Goal: Transaction & Acquisition: Purchase product/service

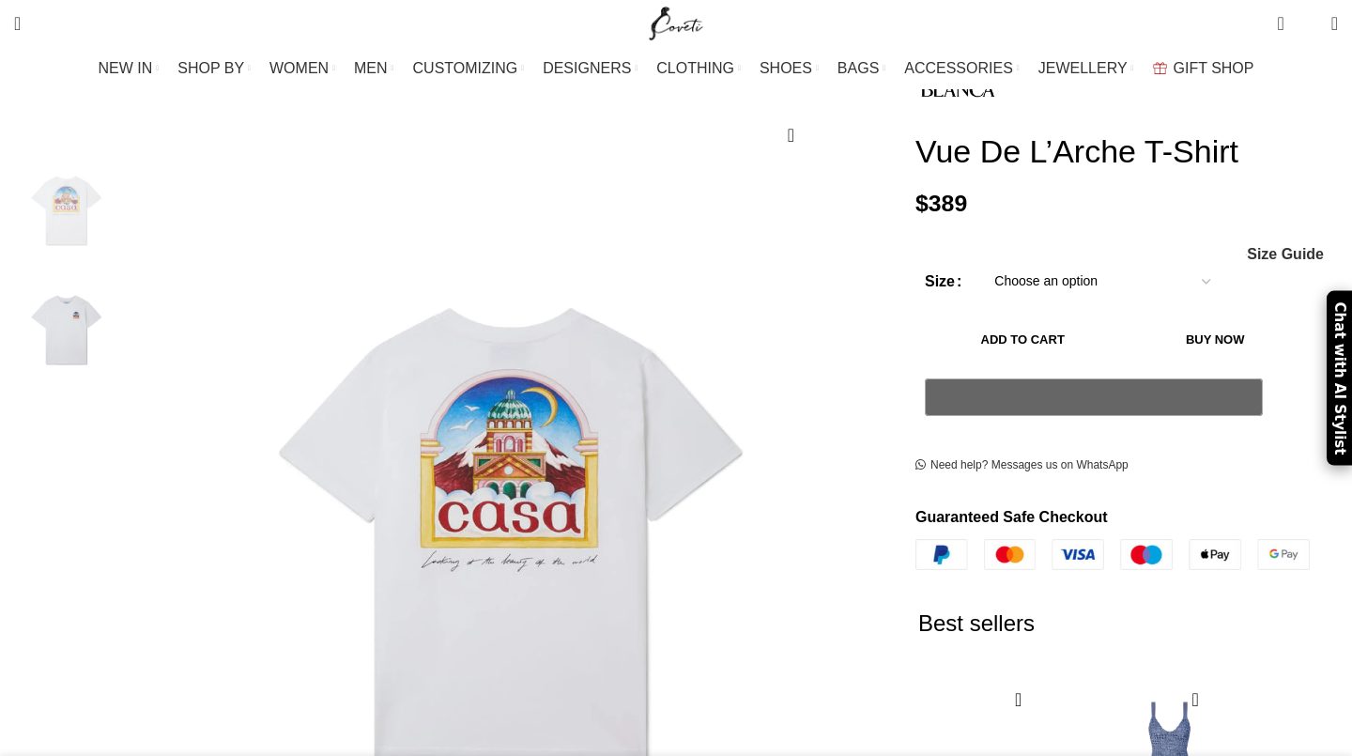
scroll to position [228, 0]
click at [124, 317] on img "2 / 2" at bounding box center [66, 330] width 115 height 110
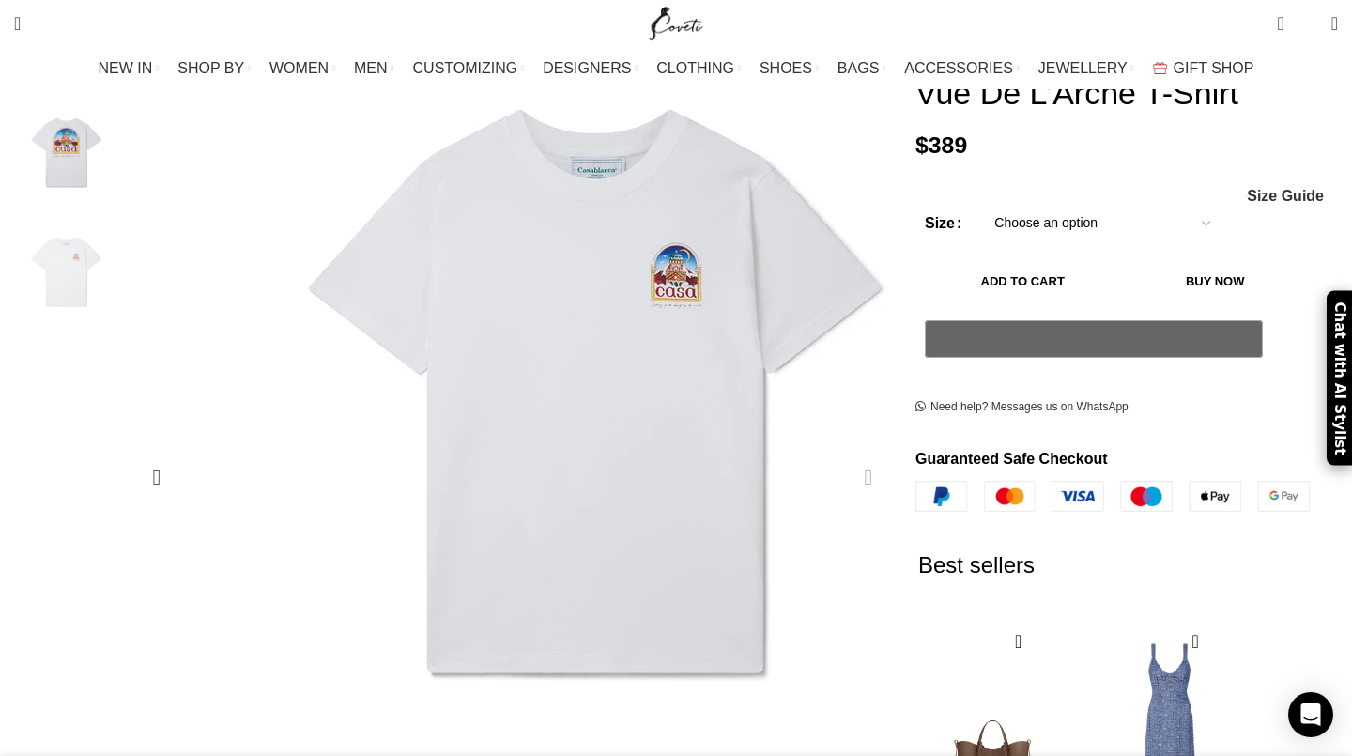
scroll to position [274, 0]
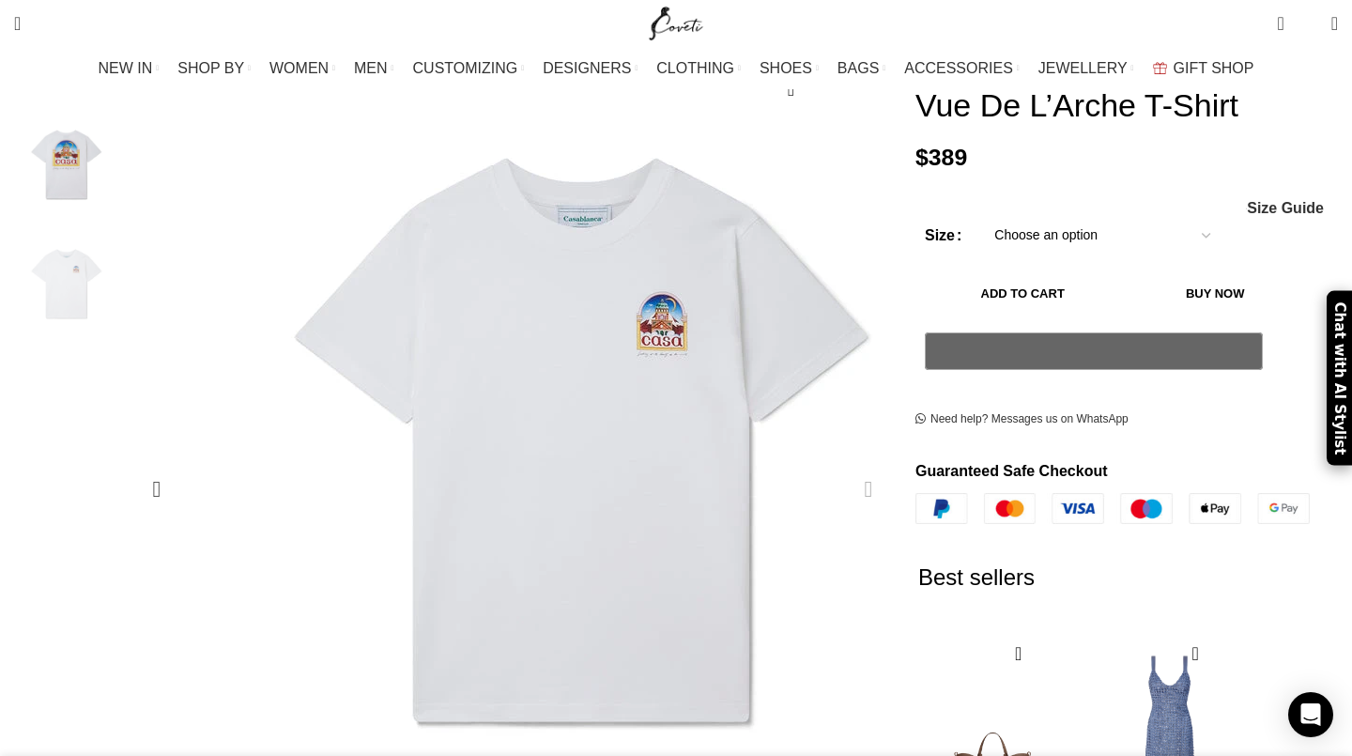
click at [528, 392] on img "2 / 2" at bounding box center [583, 439] width 751 height 939
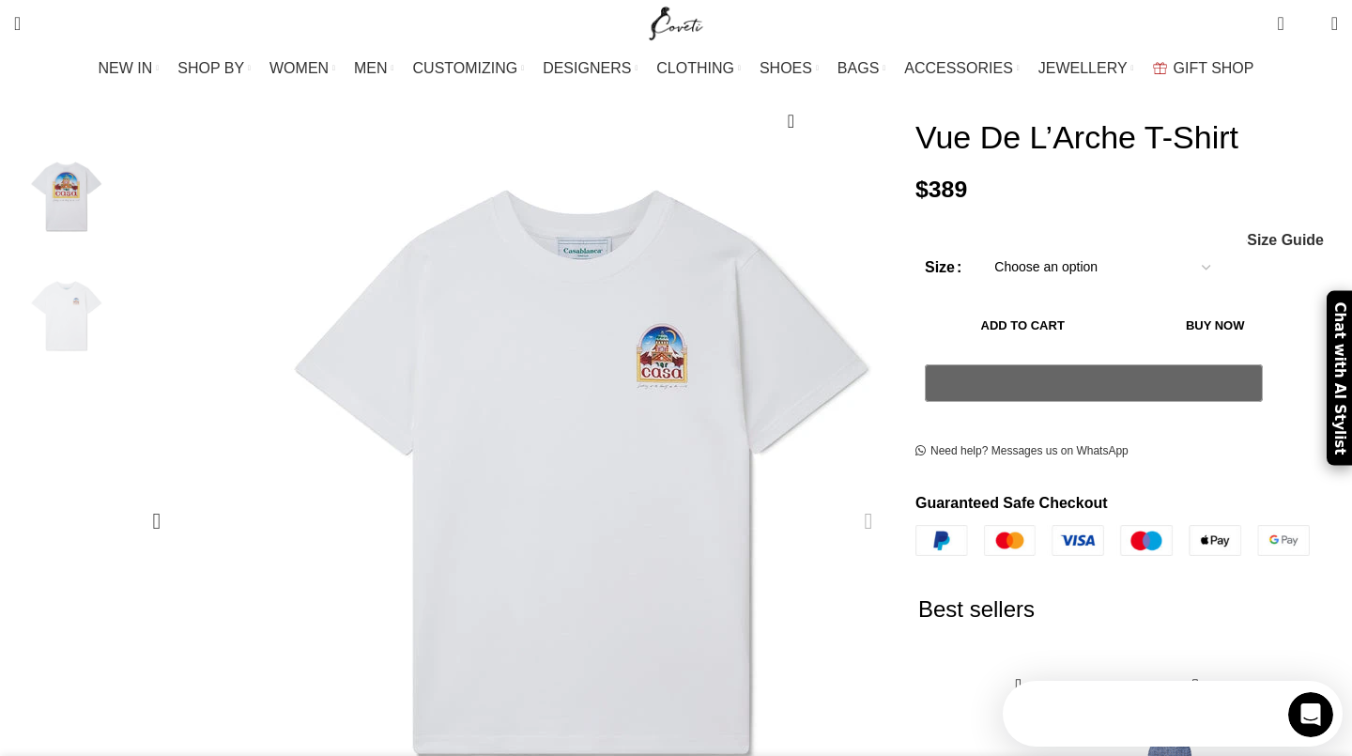
click at [528, 392] on img "2 / 2" at bounding box center [583, 471] width 751 height 939
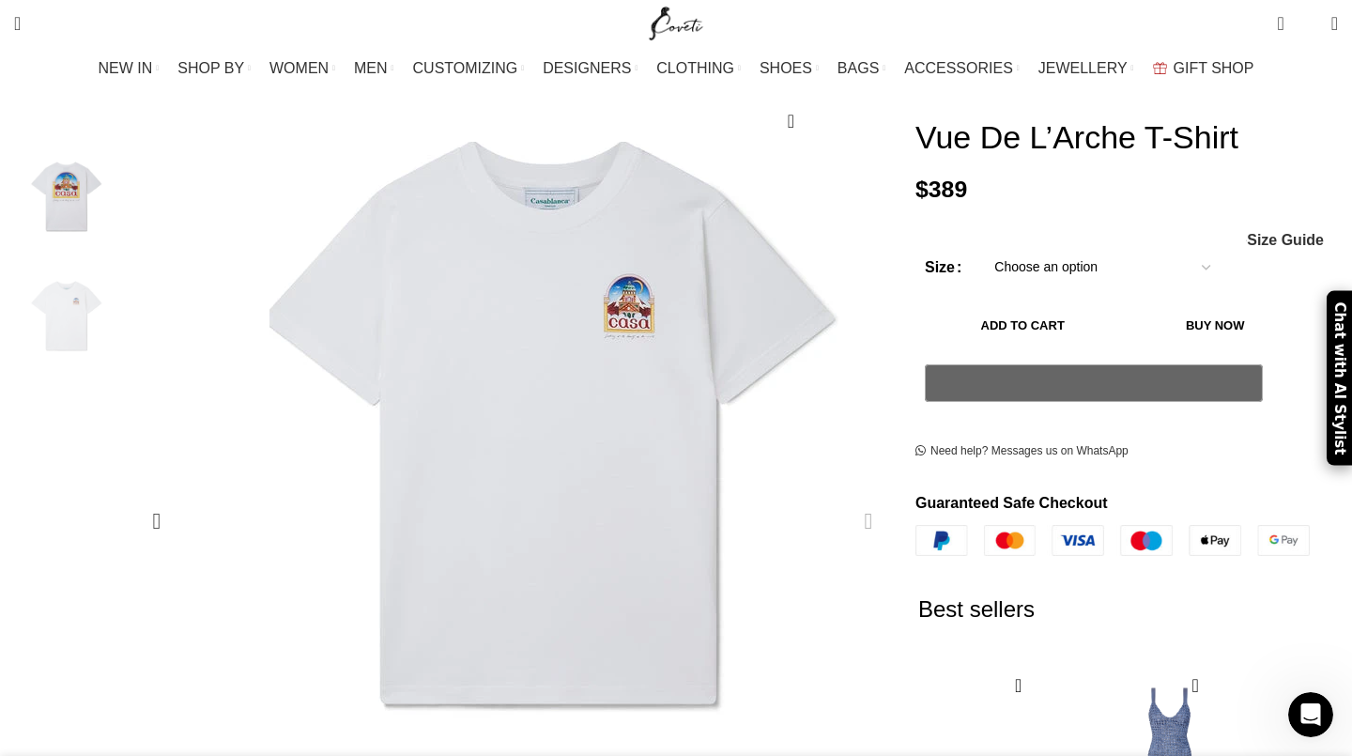
click at [687, 491] on img "2 / 2" at bounding box center [551, 421] width 751 height 939
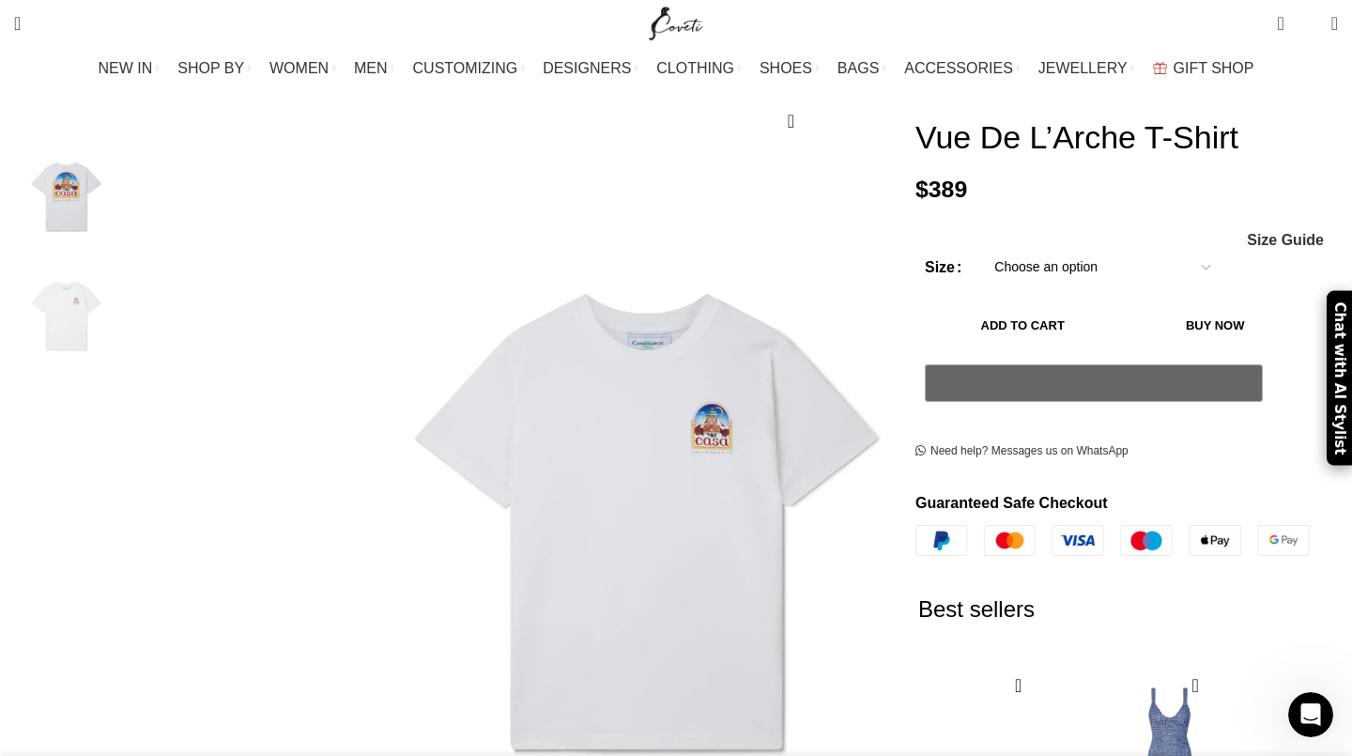
click at [124, 180] on img "1 / 2" at bounding box center [66, 197] width 115 height 110
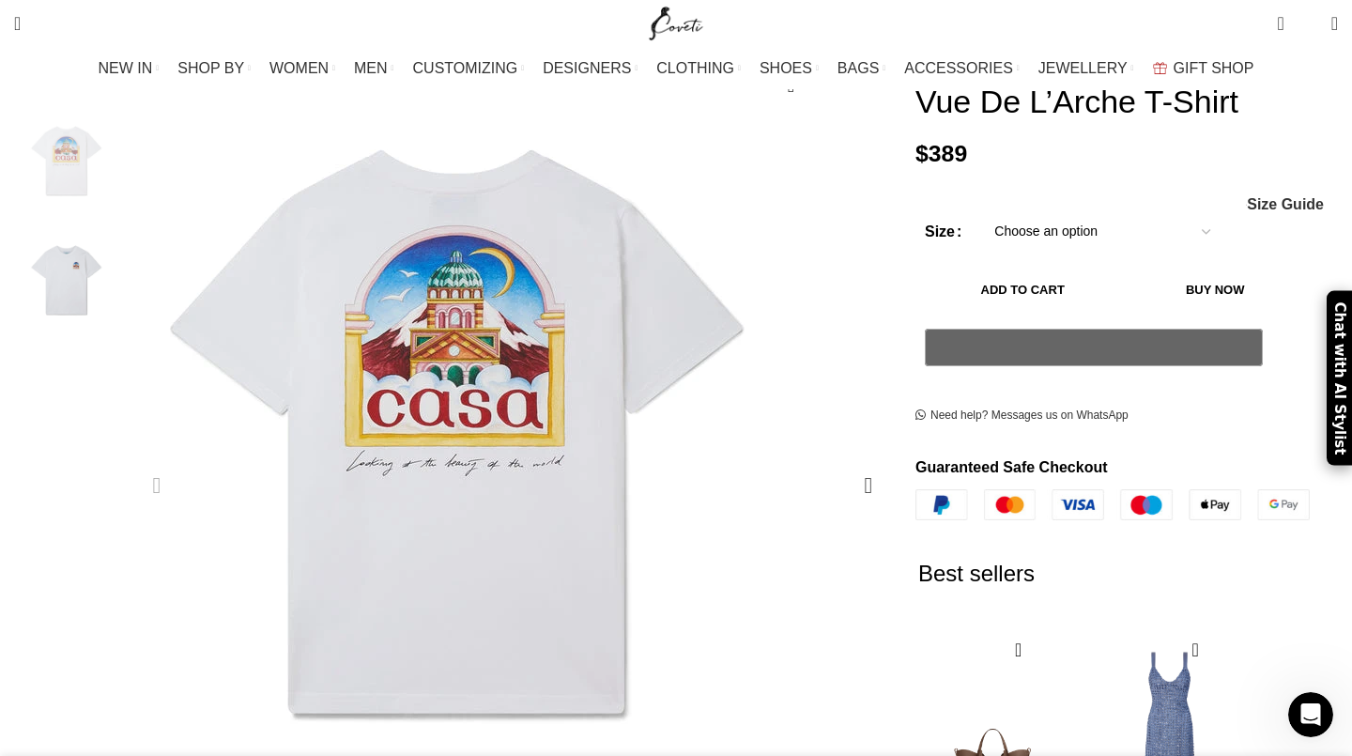
scroll to position [277, 0]
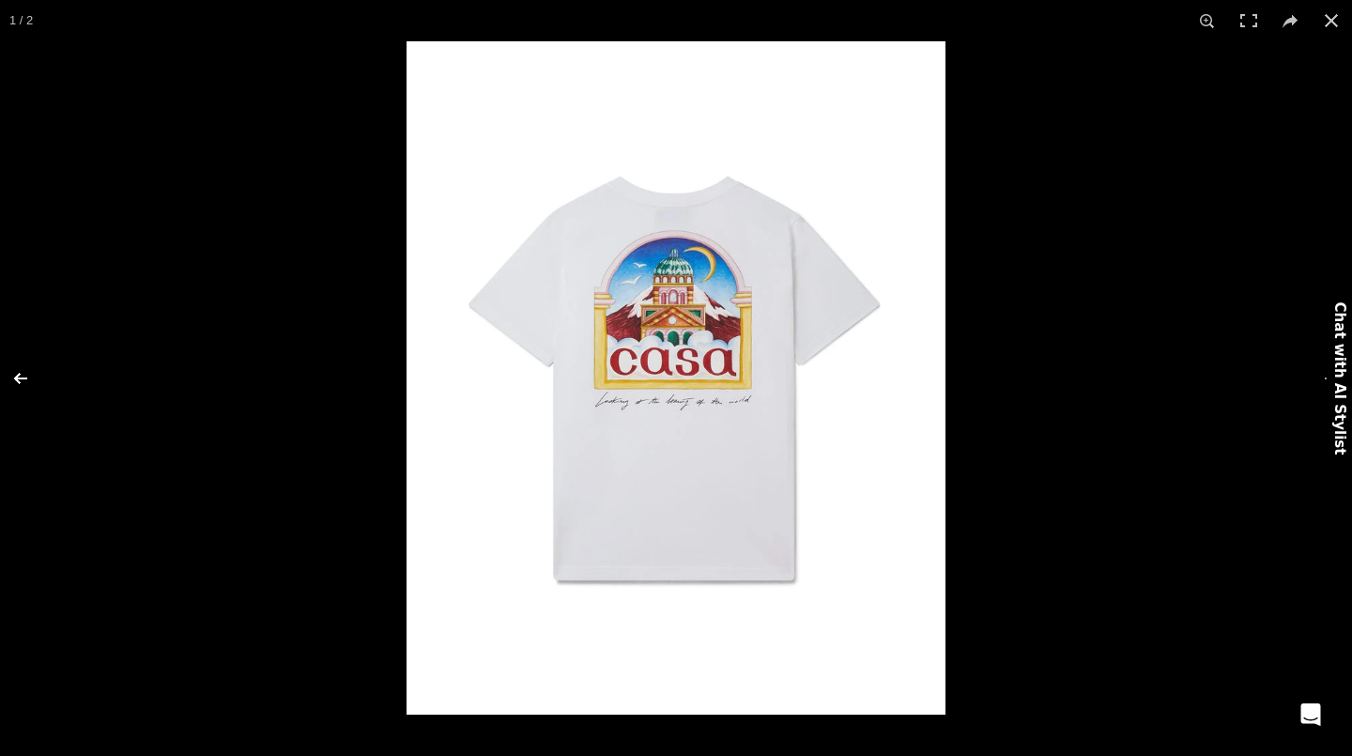
click at [31, 375] on button at bounding box center [33, 378] width 66 height 94
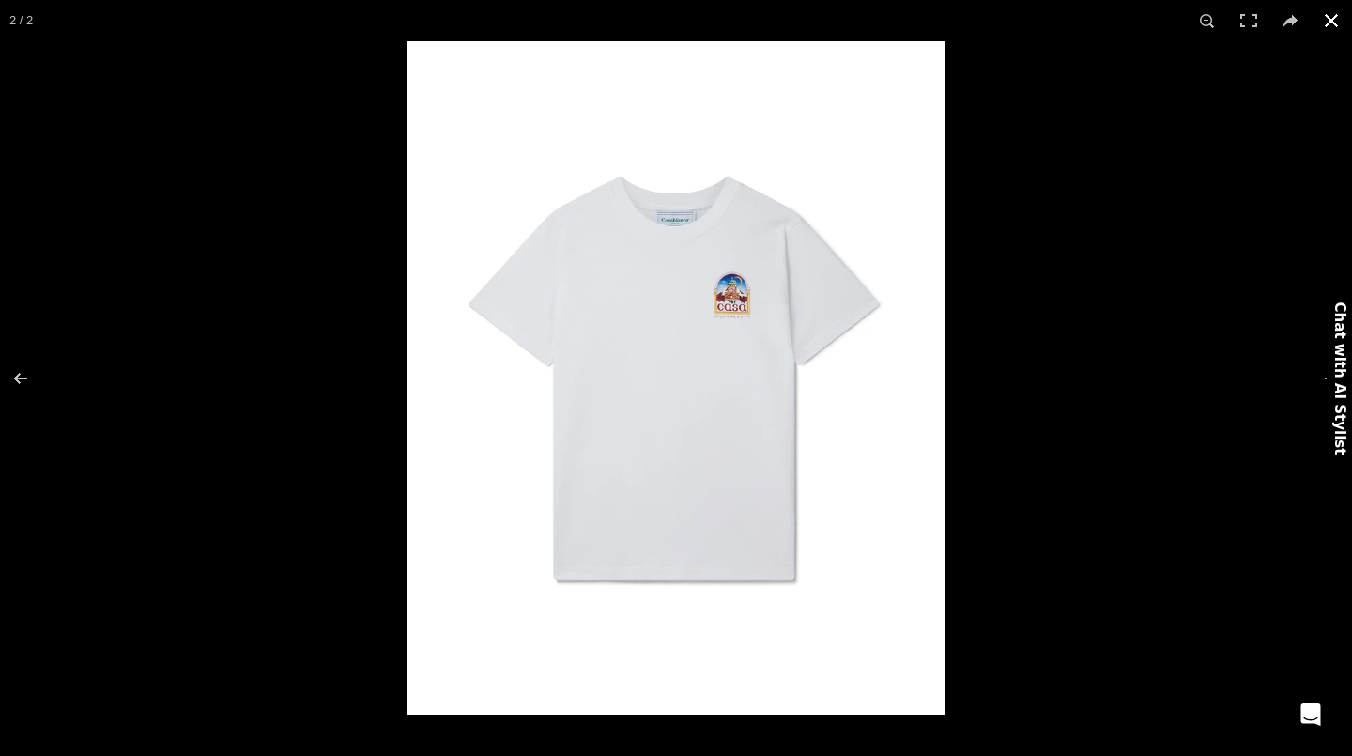
click at [1329, 31] on button at bounding box center [1330, 20] width 41 height 41
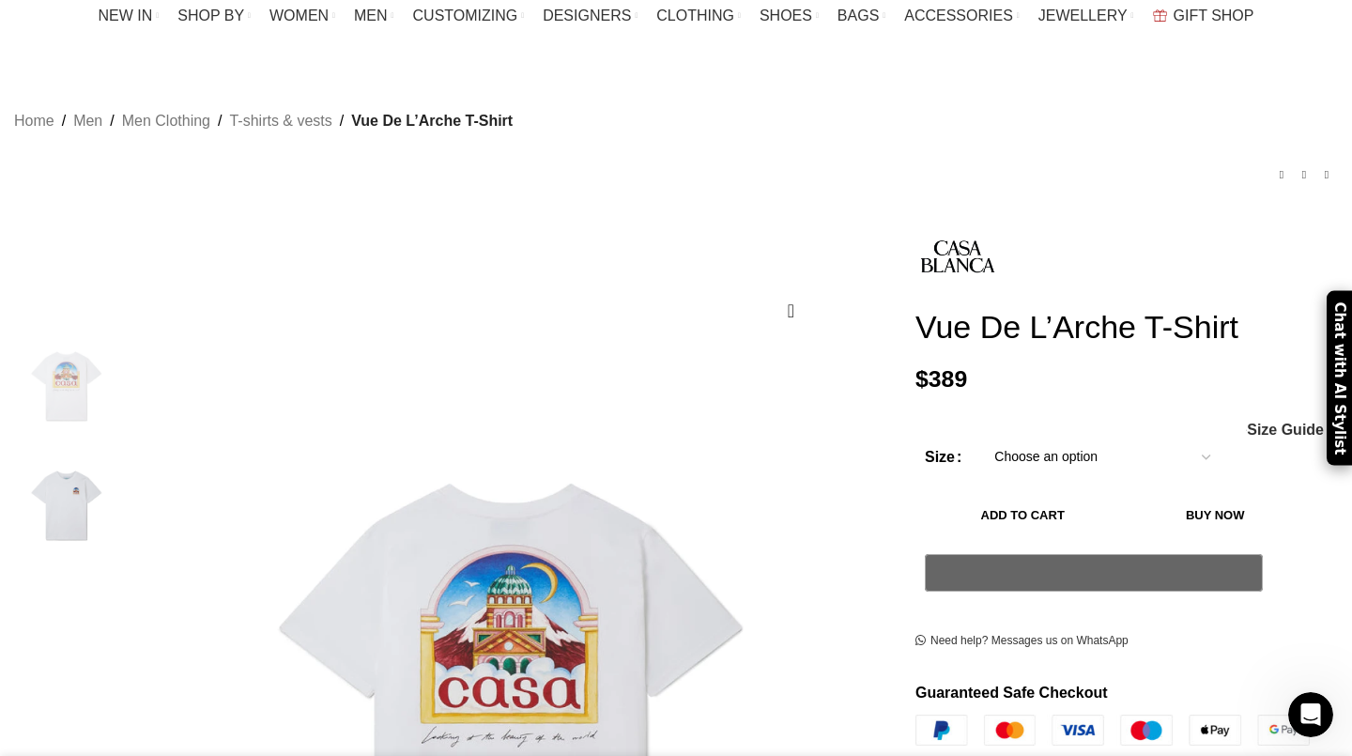
scroll to position [0, 0]
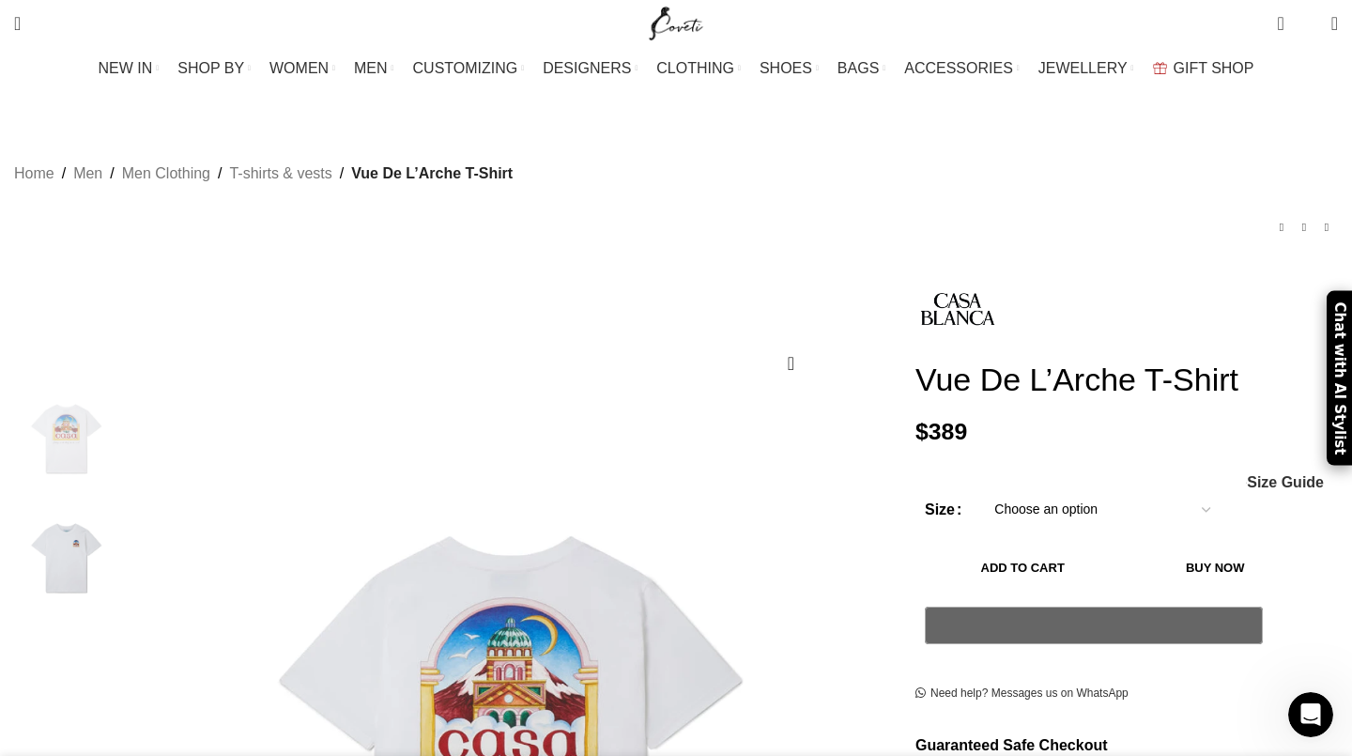
click at [358, 166] on div "Home Men Men Clothing T-shirts & vests Vue De L’Arche T-Shirt Monogram Terry Sh…" at bounding box center [676, 198] width 1324 height 138
click at [331, 161] on link "T-shirts & vests" at bounding box center [280, 173] width 102 height 24
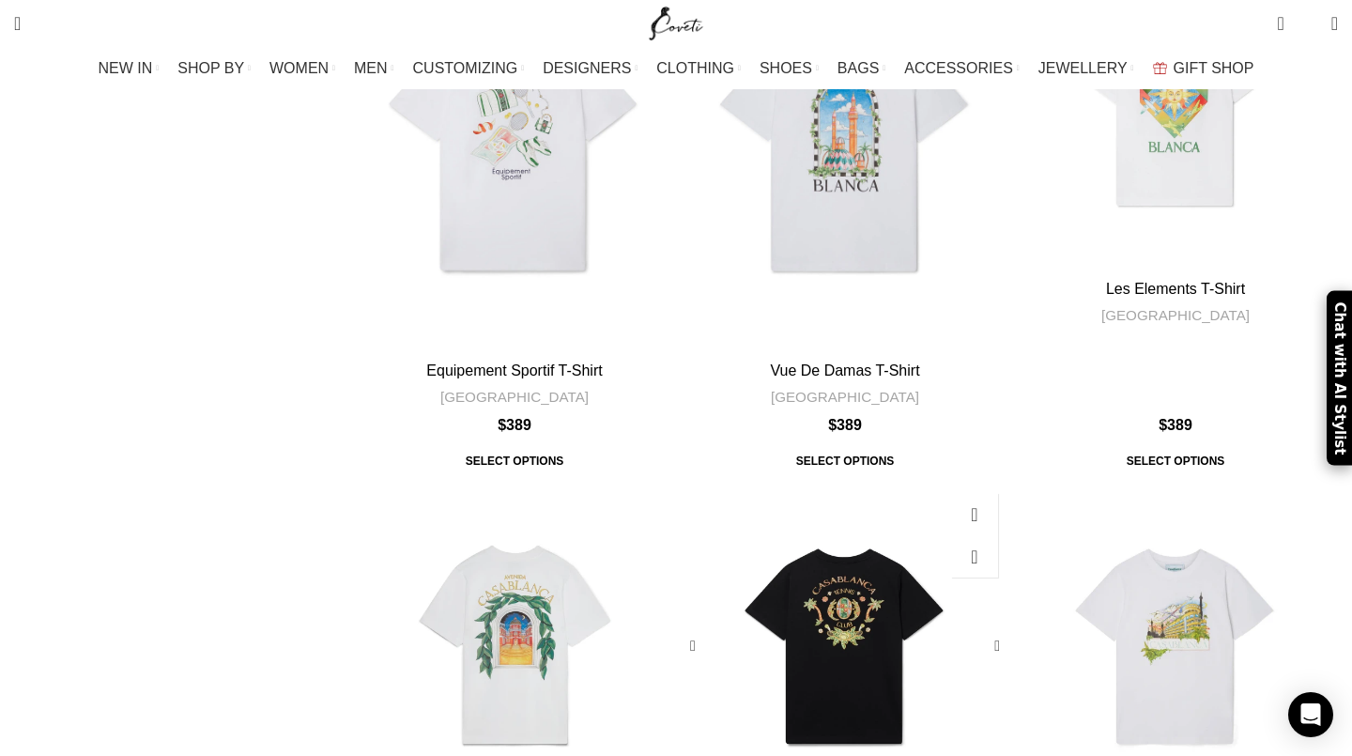
scroll to position [1577, 0]
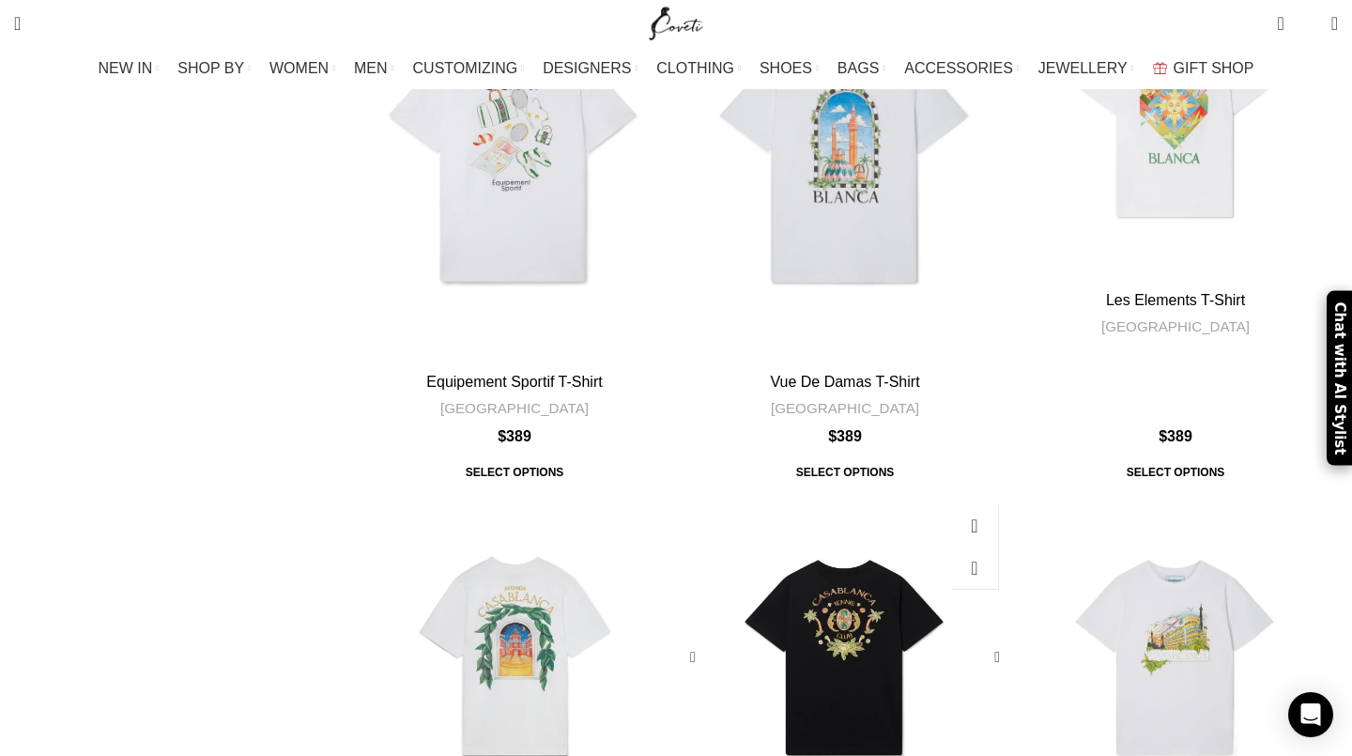
click at [813, 495] on div "Joyaux D’Afrique Tennis Club T-Shirt" at bounding box center [817, 657] width 54 height 325
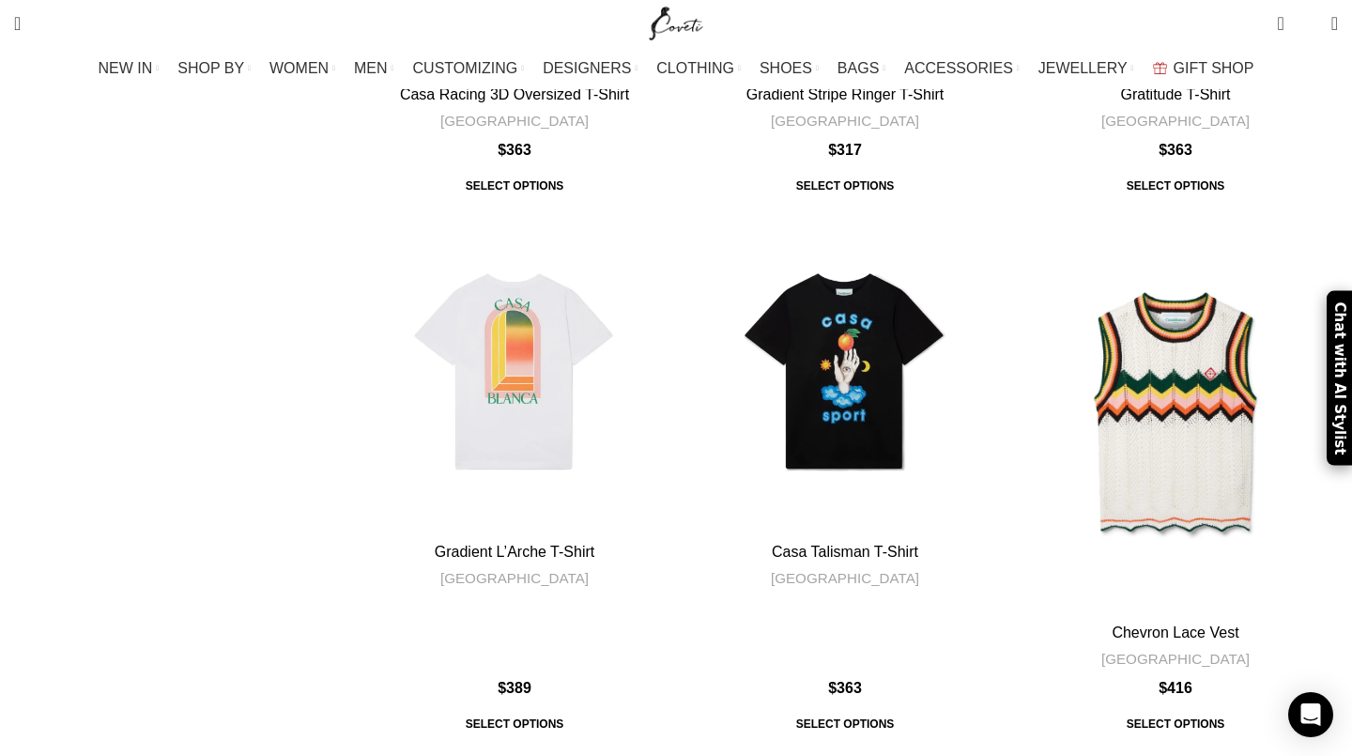
scroll to position [3218, 0]
